Goal: Task Accomplishment & Management: Manage account settings

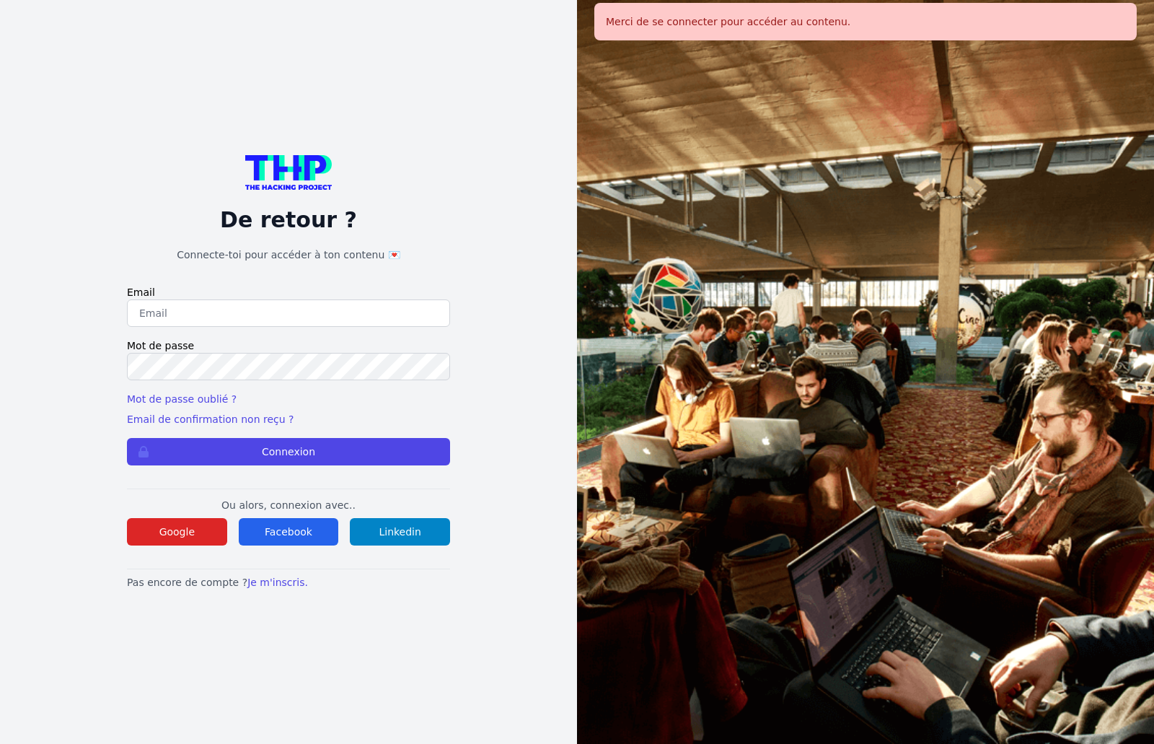
click at [179, 546] on div "De retour ? Connecte-toi pour accéder à ton contenu 💌 Email Mot de passe Mot de…" at bounding box center [288, 372] width 323 height 434
click at [180, 543] on button "Google" at bounding box center [177, 531] width 100 height 27
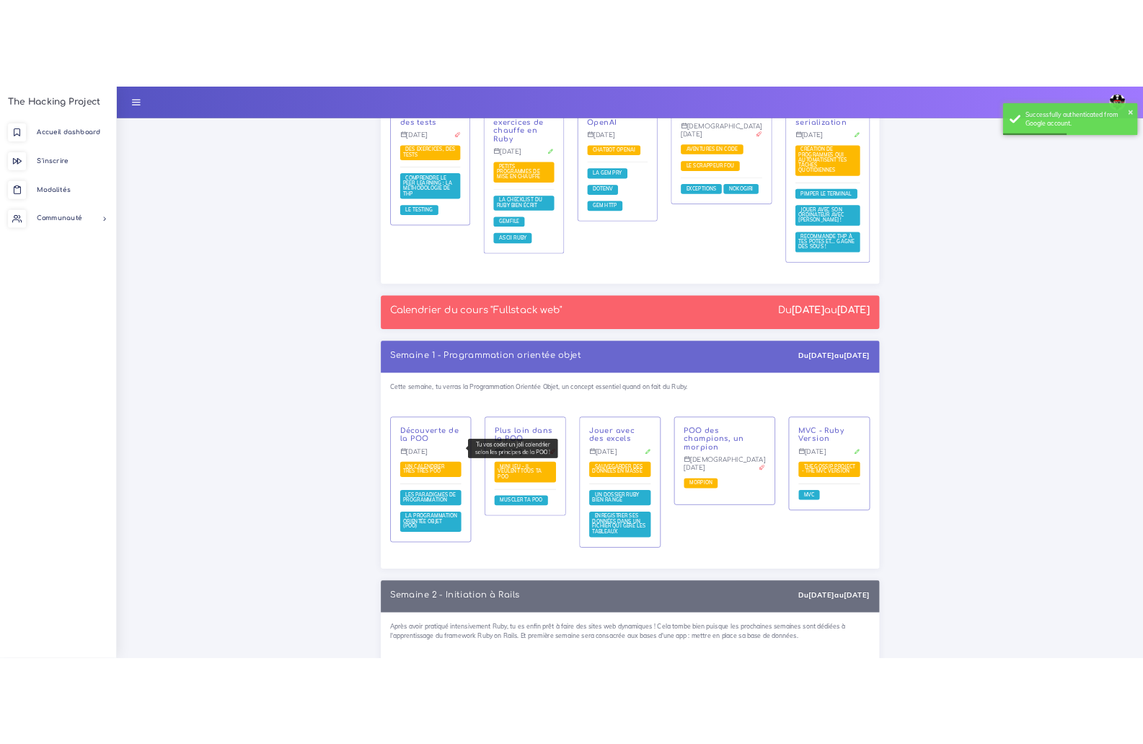
scroll to position [2164, 0]
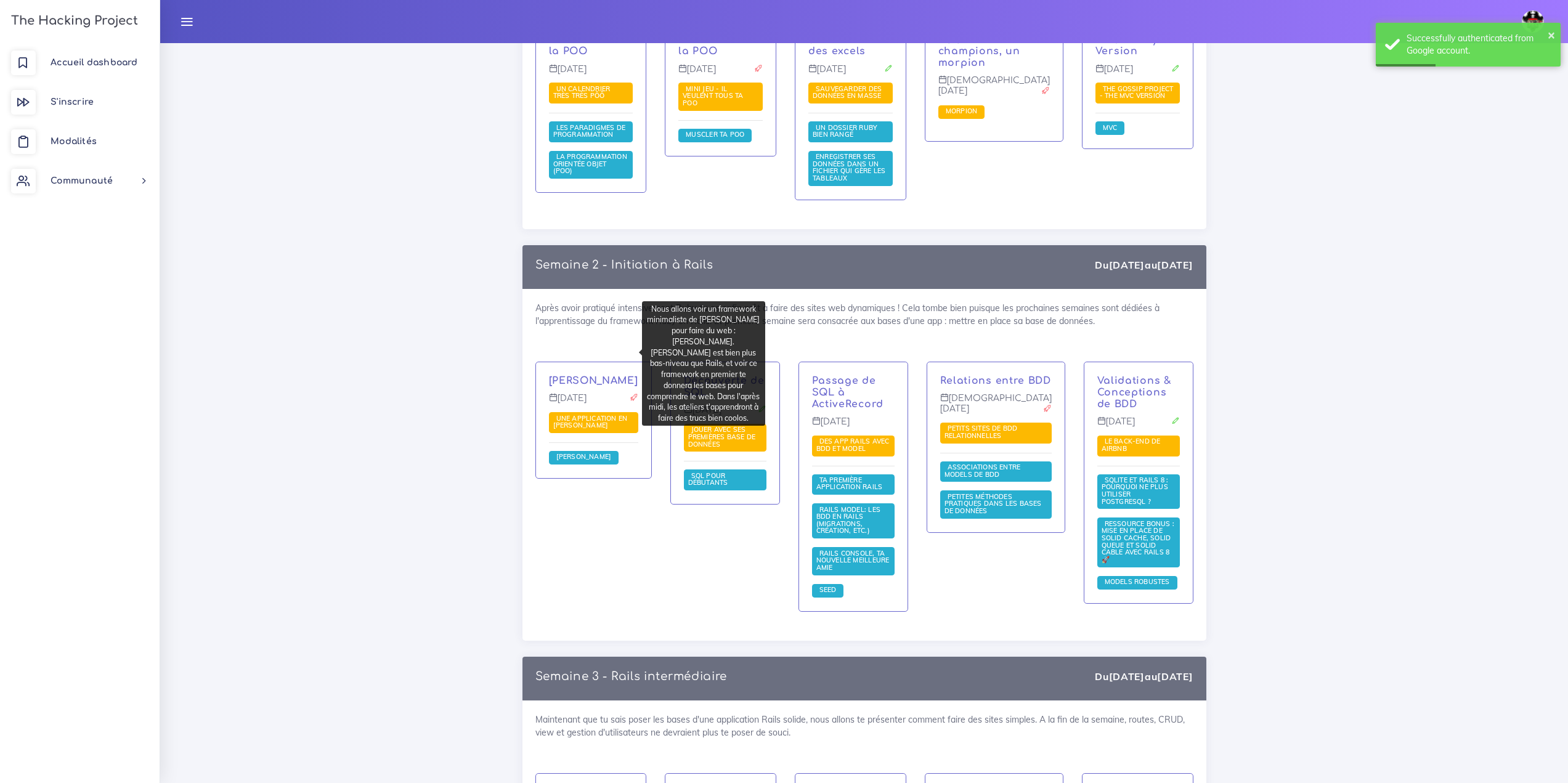
click at [604, 375] on p "[PERSON_NAME]" at bounding box center [594, 381] width 90 height 12
